Goal: Information Seeking & Learning: Learn about a topic

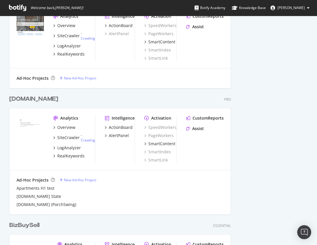
scroll to position [475, 0]
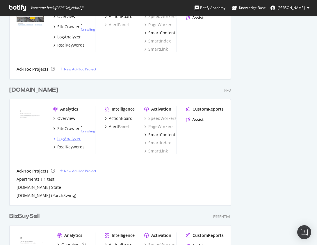
click at [67, 139] on div "LogAnalyzer" at bounding box center [69, 139] width 24 height 6
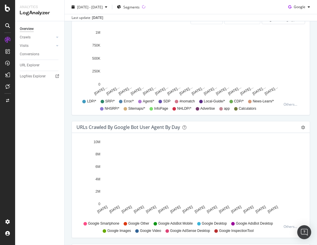
scroll to position [514, 0]
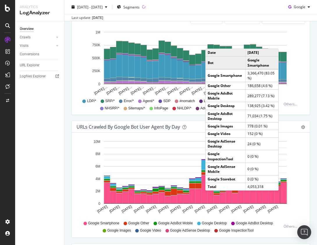
click at [284, 196] on rect "A chart." at bounding box center [284, 193] width 6 height 21
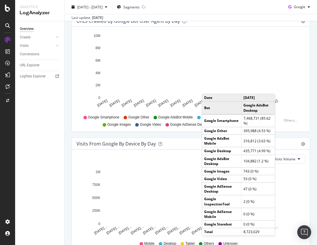
scroll to position [656, 0]
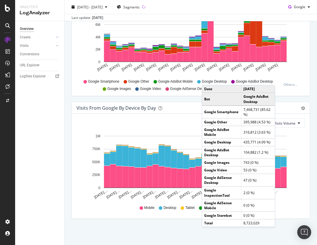
click at [69, 185] on div "Visits From Google By Device By Day Timeline (by Value) Timeline (by Percentage…" at bounding box center [191, 163] width 244 height 123
click at [312, 141] on div "Visits From Google By Device By Day Timeline (by Value) Timeline (by Percentage…" at bounding box center [191, 163] width 244 height 123
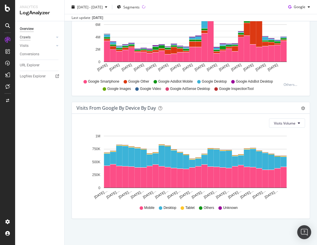
click at [24, 37] on div "Crawls" at bounding box center [25, 37] width 11 height 6
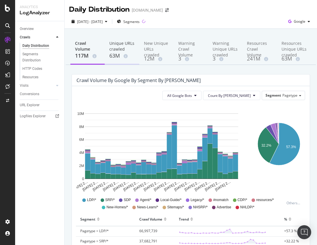
click at [117, 54] on div "63M" at bounding box center [121, 56] width 25 height 8
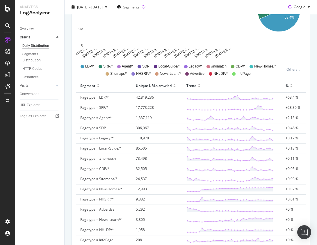
scroll to position [88, 0]
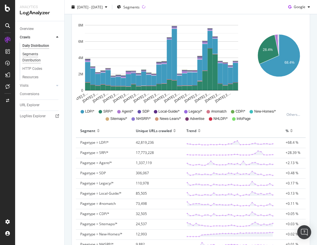
click at [37, 55] on div "Segments Distribution" at bounding box center [38, 57] width 32 height 12
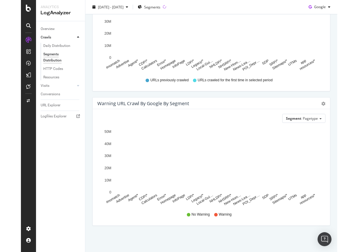
scroll to position [208, 0]
